Goal: Find specific page/section: Find specific page/section

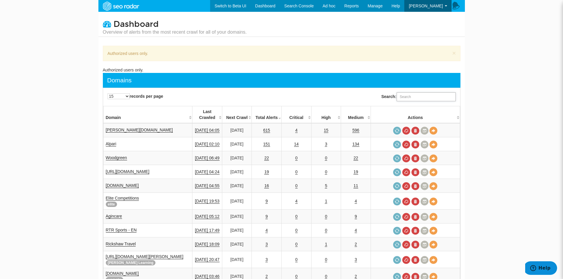
click at [412, 94] on input "Search:" at bounding box center [426, 97] width 59 height 9
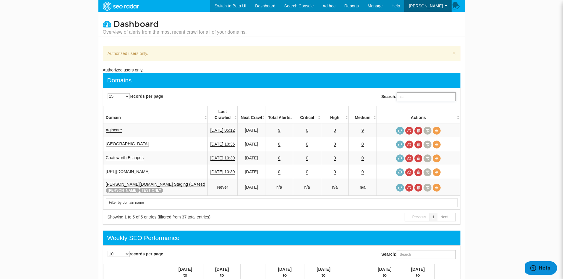
drag, startPoint x: 412, startPoint y: 99, endPoint x: 385, endPoint y: 101, distance: 27.6
click at [385, 101] on label "Search: ca" at bounding box center [418, 97] width 74 height 9
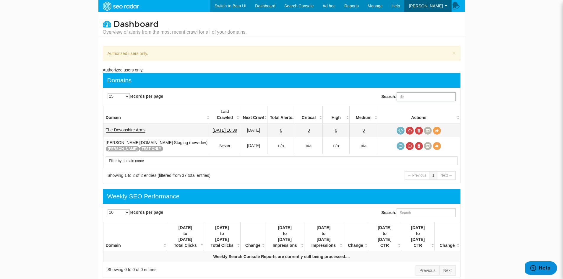
type input "de"
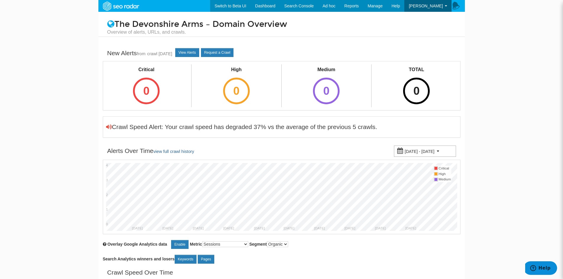
scroll to position [24, 0]
